Goal: Transaction & Acquisition: Purchase product/service

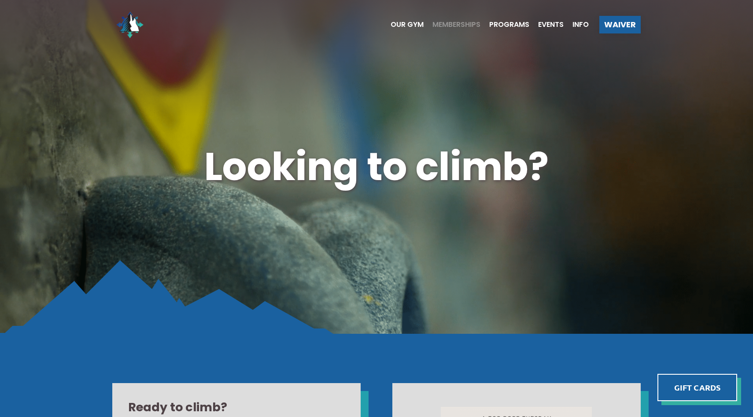
click at [452, 24] on span "Memberships" at bounding box center [456, 24] width 48 height 7
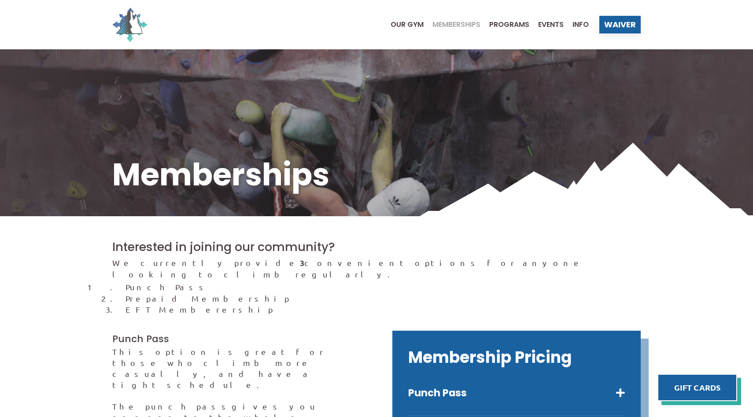
click at [129, 23] on img at bounding box center [129, 24] width 35 height 35
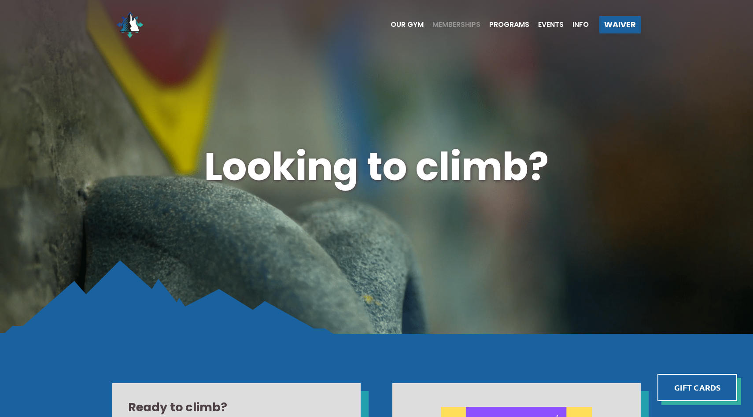
click at [453, 27] on span "Memberships" at bounding box center [456, 24] width 48 height 7
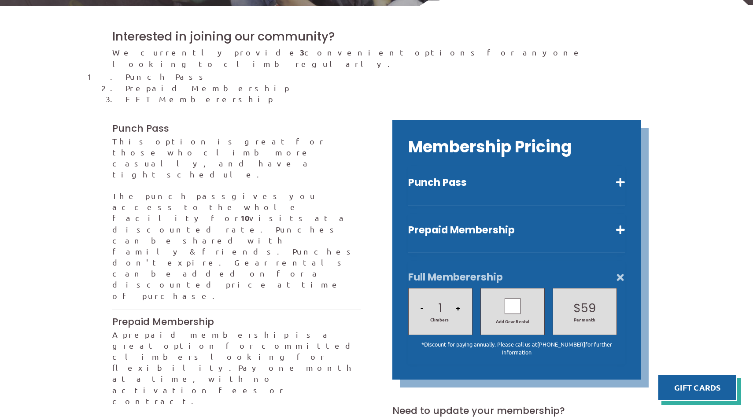
scroll to position [212, 0]
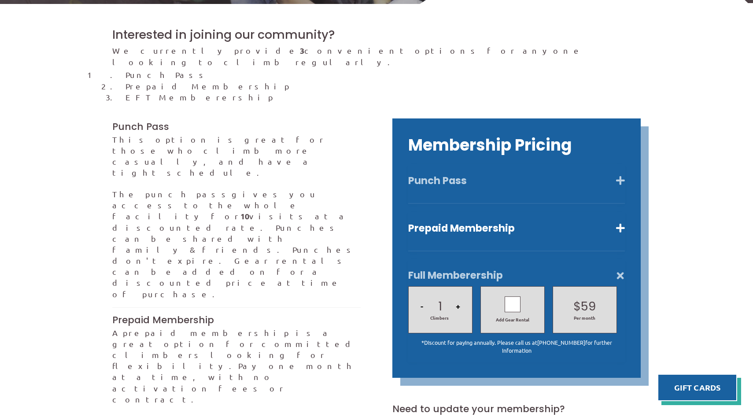
click at [469, 174] on button "Punch Pass" at bounding box center [516, 180] width 217 height 13
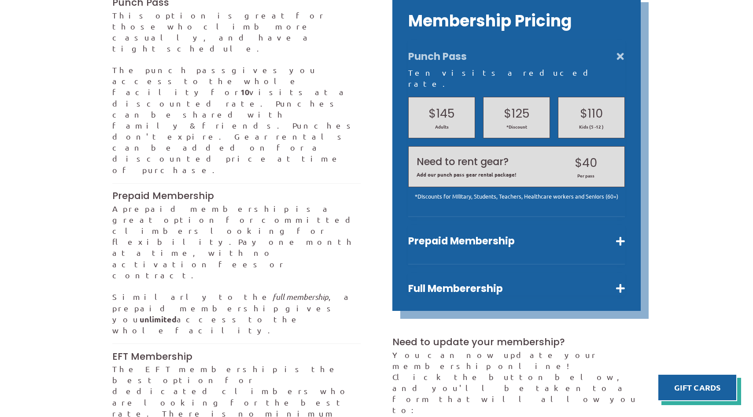
scroll to position [327, 0]
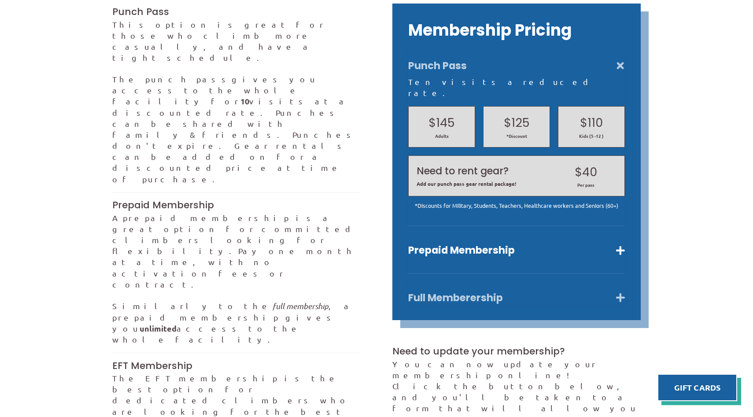
click at [470, 291] on button "Full Memberership" at bounding box center [516, 297] width 217 height 13
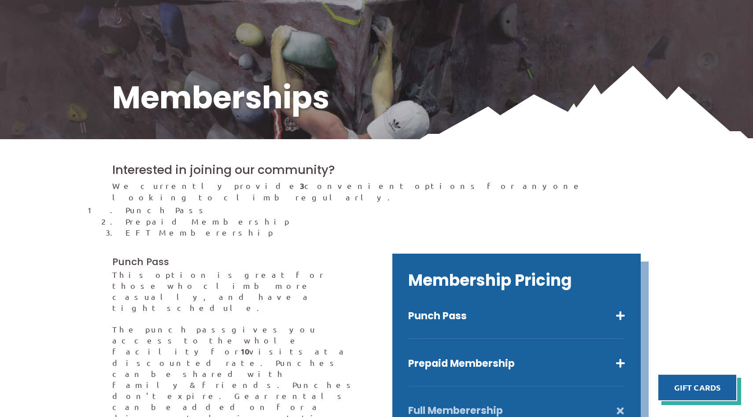
scroll to position [0, 0]
